Goal: Task Accomplishment & Management: Use online tool/utility

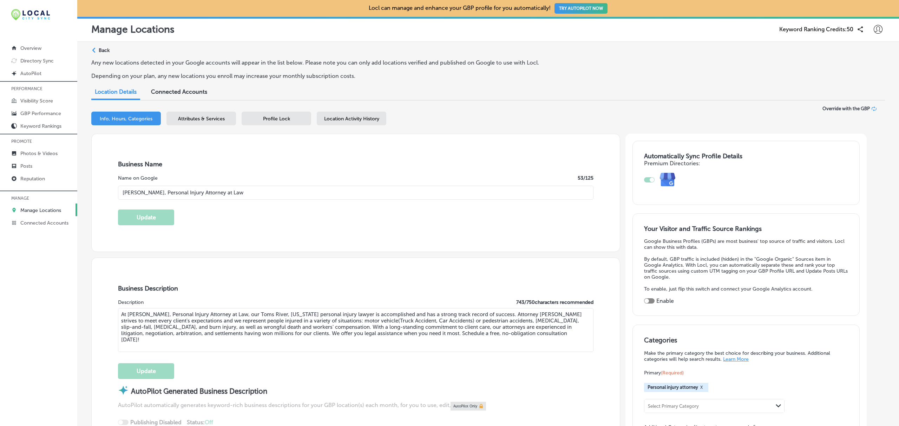
select select "US"
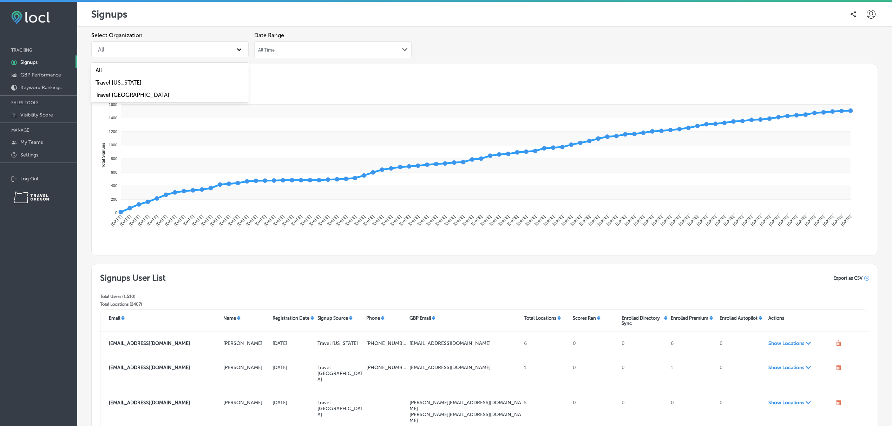
click at [159, 52] on div "All" at bounding box center [163, 49] width 138 height 12
click at [155, 83] on div "Travel [US_STATE]" at bounding box center [169, 83] width 157 height 12
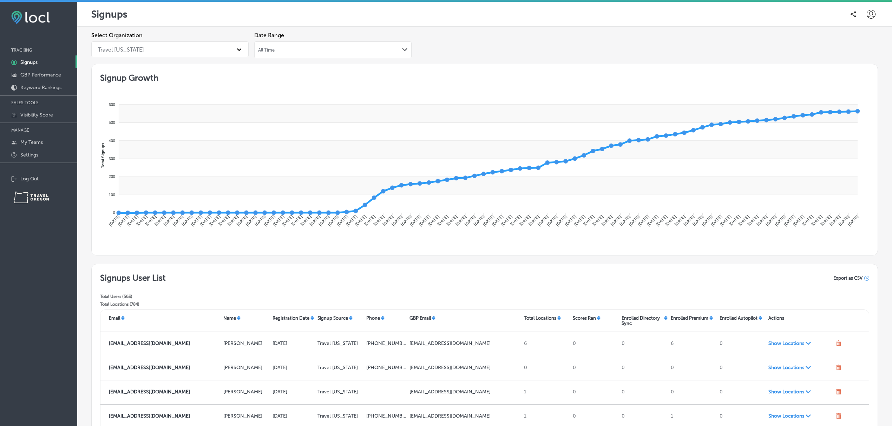
click at [403, 51] on icon "Path Created with Sketch." at bounding box center [404, 49] width 5 height 3
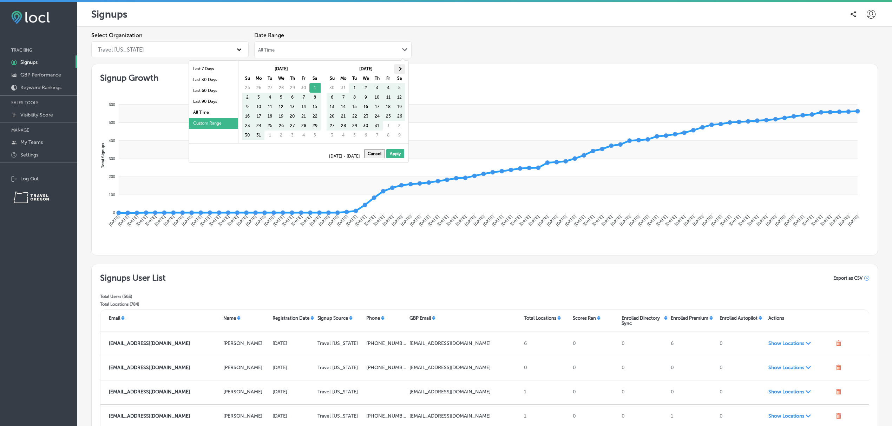
click at [399, 70] on span at bounding box center [400, 69] width 4 height 4
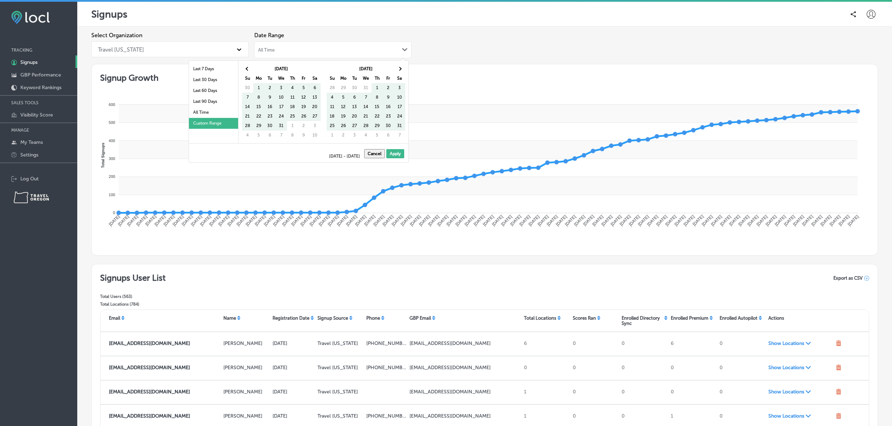
click at [399, 70] on span at bounding box center [400, 69] width 4 height 4
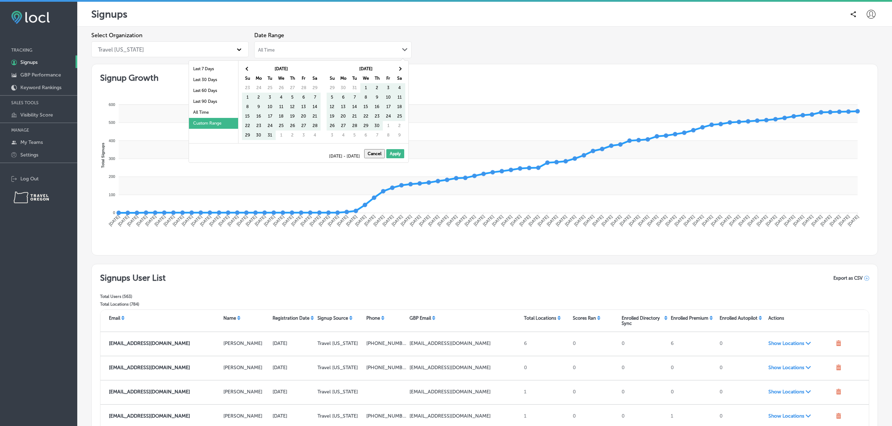
click at [399, 70] on span at bounding box center [400, 69] width 4 height 4
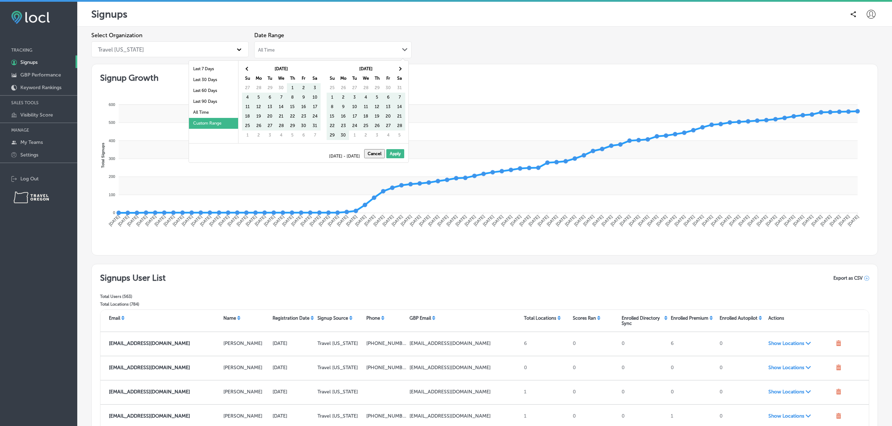
click at [399, 70] on span at bounding box center [400, 69] width 4 height 4
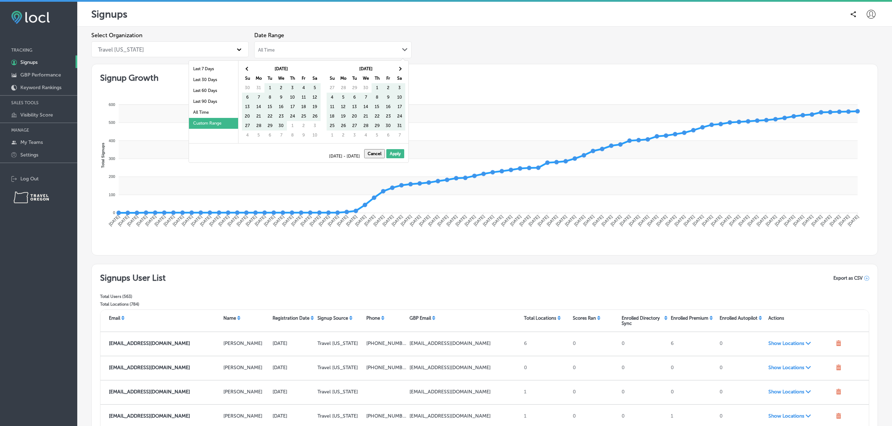
click at [399, 70] on span at bounding box center [400, 69] width 4 height 4
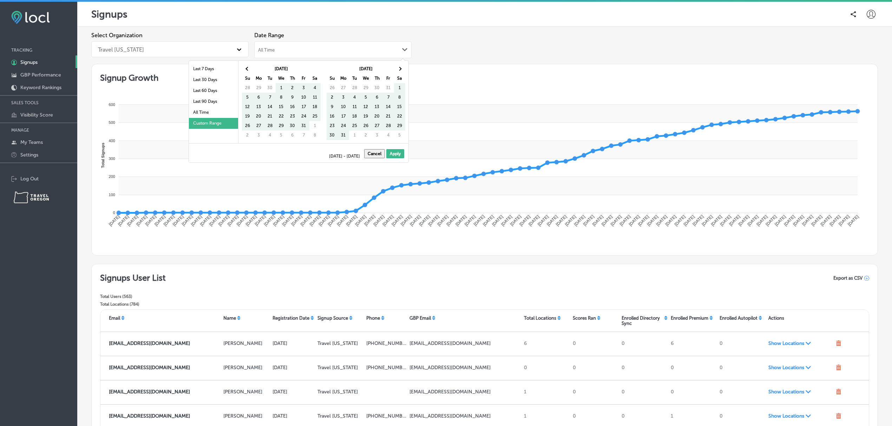
click at [399, 70] on span at bounding box center [400, 69] width 4 height 4
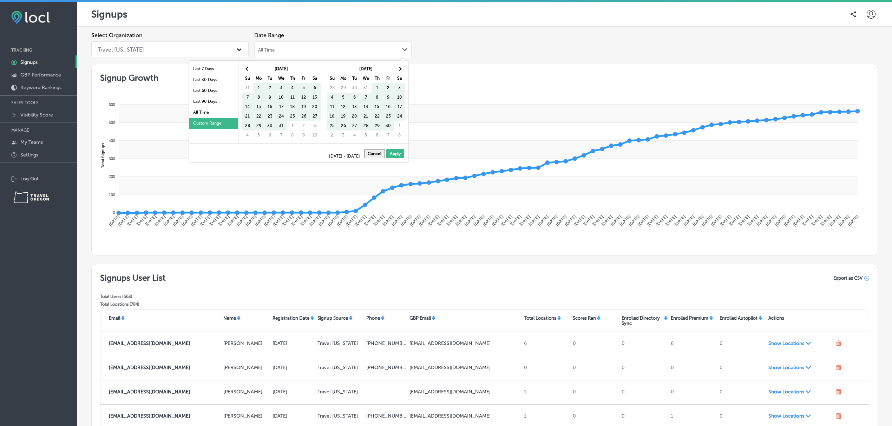
click at [399, 70] on span at bounding box center [400, 69] width 4 height 4
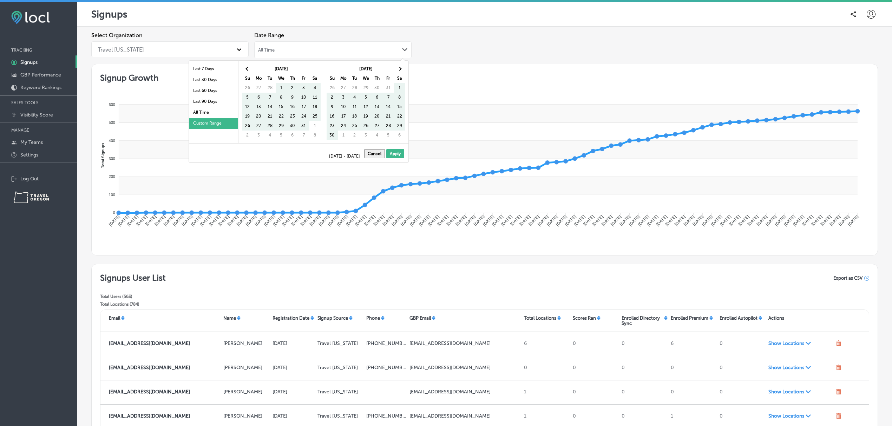
click at [399, 70] on span at bounding box center [400, 69] width 4 height 4
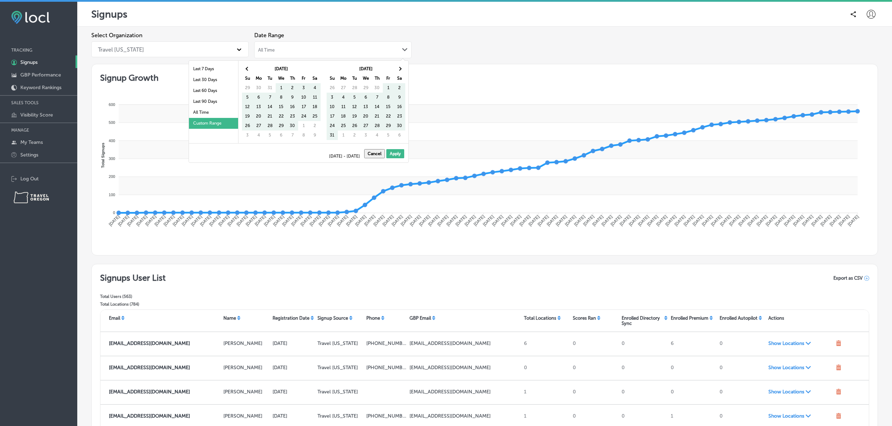
click at [399, 70] on span at bounding box center [400, 69] width 4 height 4
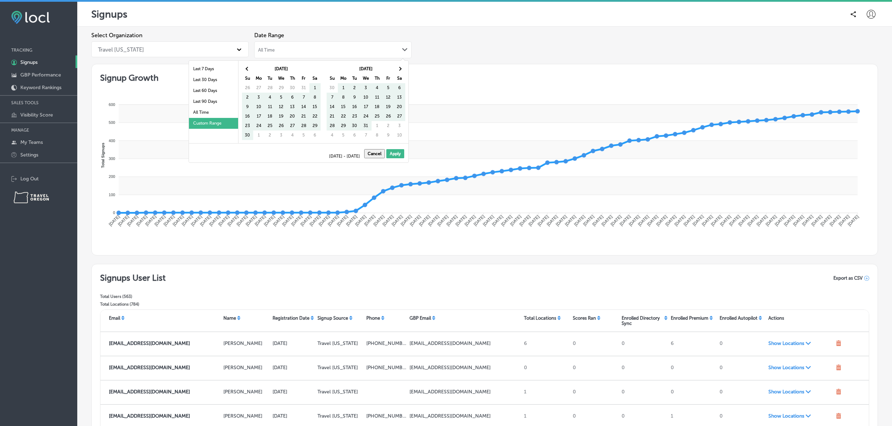
click at [399, 70] on span at bounding box center [400, 69] width 4 height 4
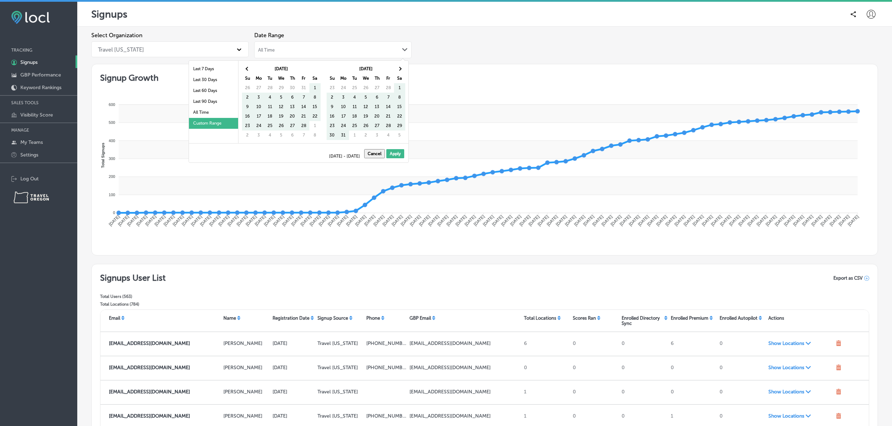
click at [399, 70] on span at bounding box center [400, 69] width 4 height 4
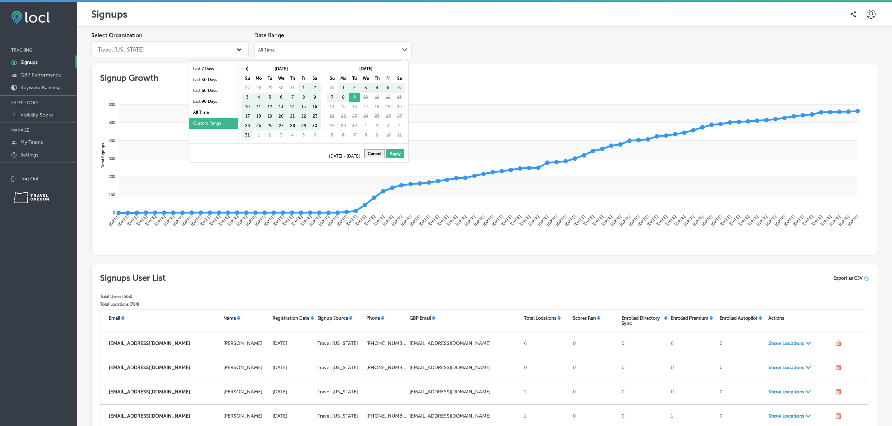
click at [399, 70] on th at bounding box center [399, 68] width 11 height 9
click at [246, 65] on th at bounding box center [247, 68] width 11 height 9
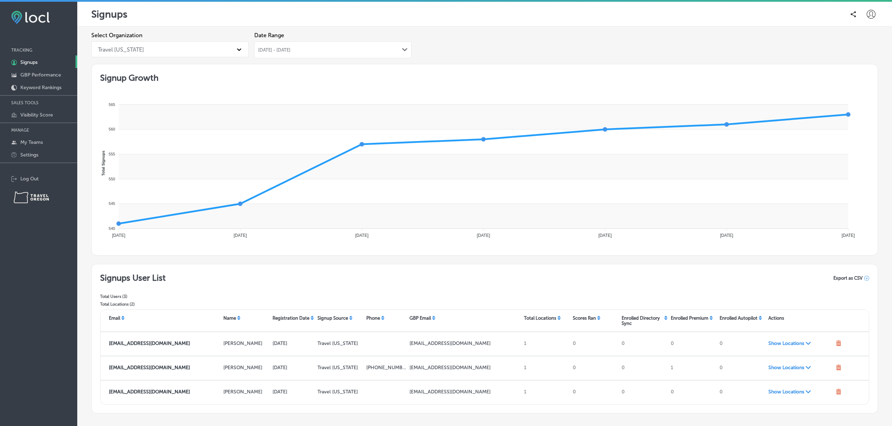
click at [838, 277] on span "Export as CSV" at bounding box center [848, 278] width 29 height 5
